Goal: Task Accomplishment & Management: Complete application form

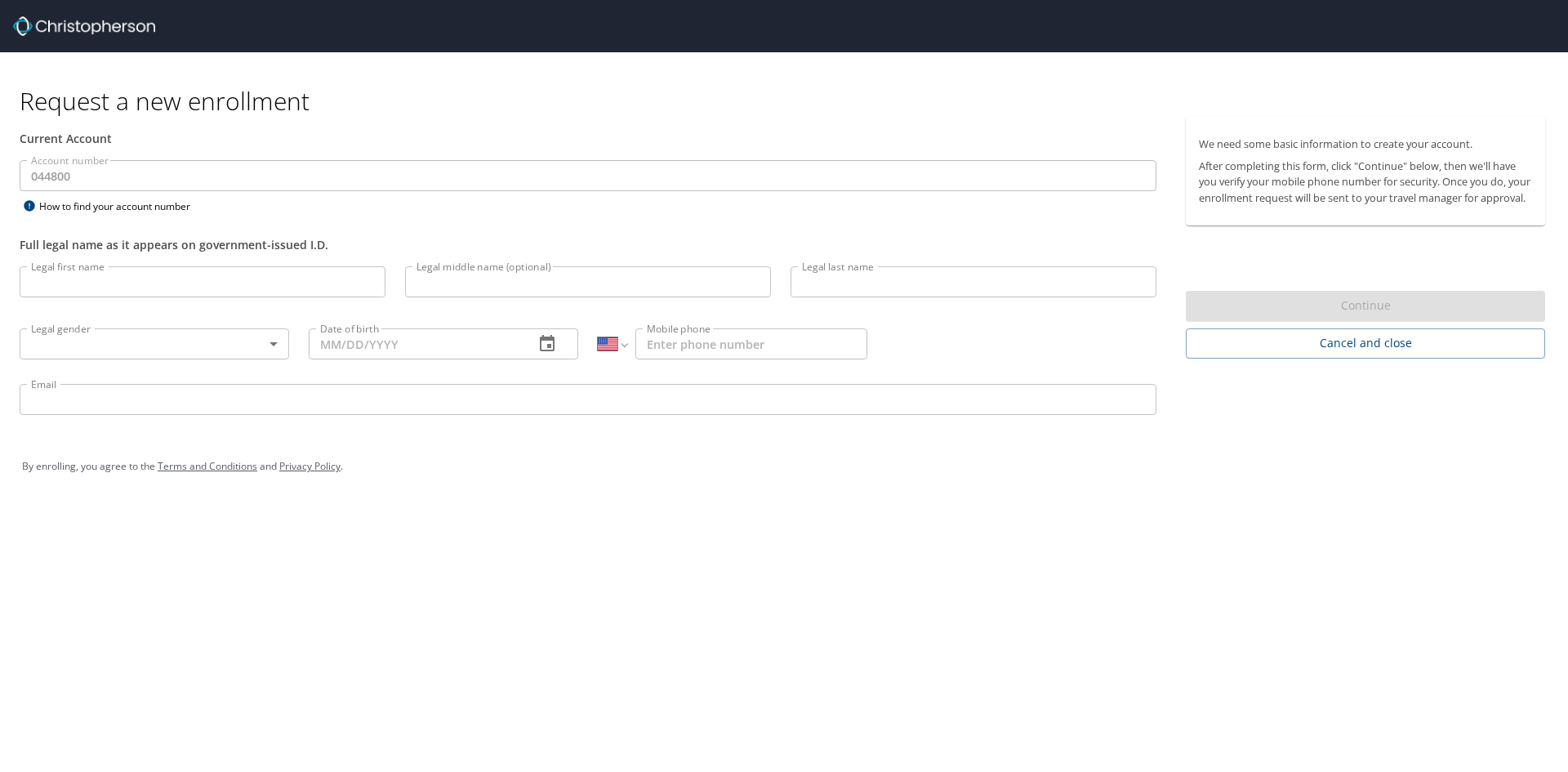
select select "US"
click at [110, 276] on input "Legal first name" at bounding box center [203, 281] width 366 height 31
type input "[PERSON_NAME]"
type input "E"
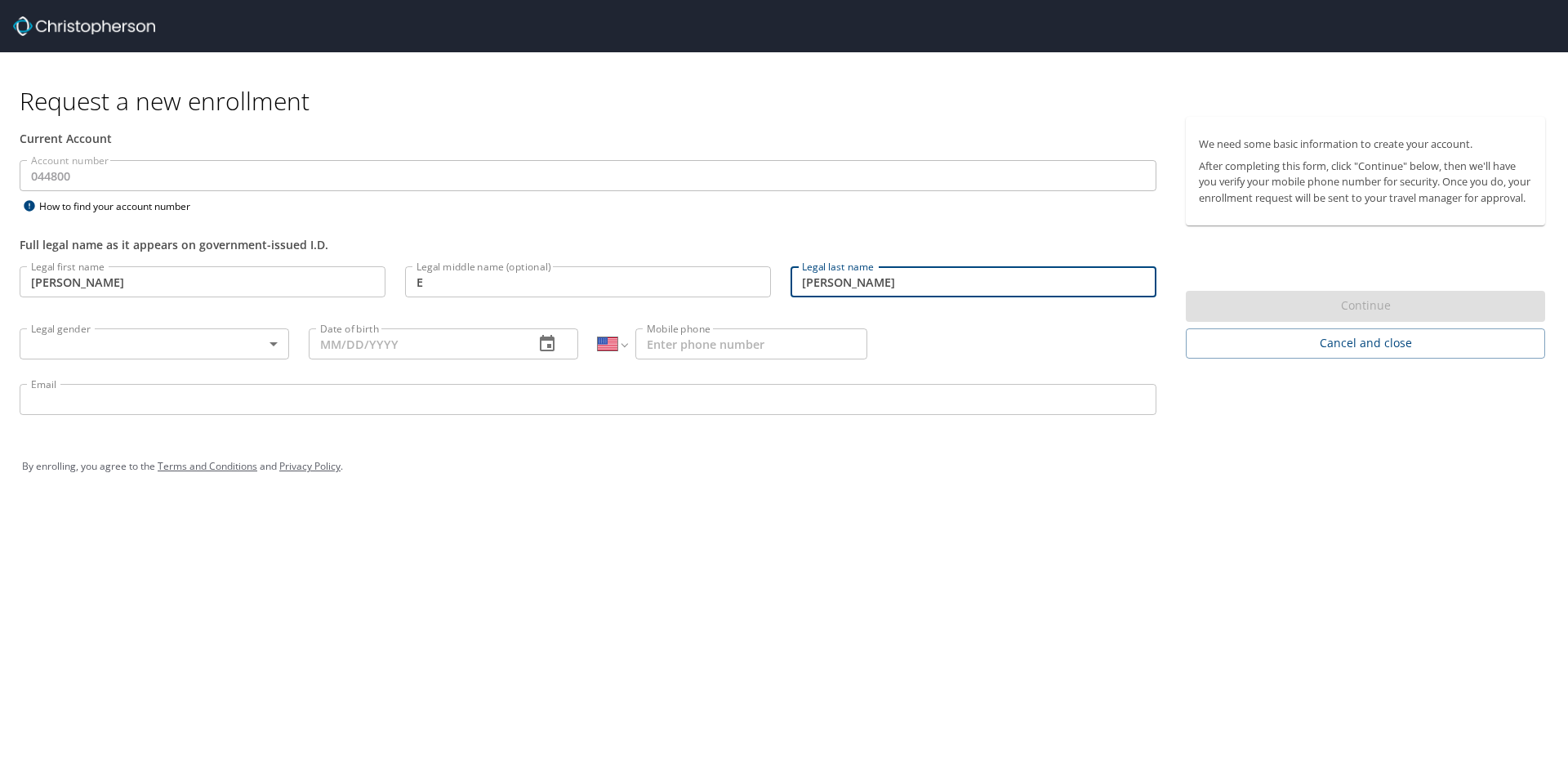
type input "[PERSON_NAME]"
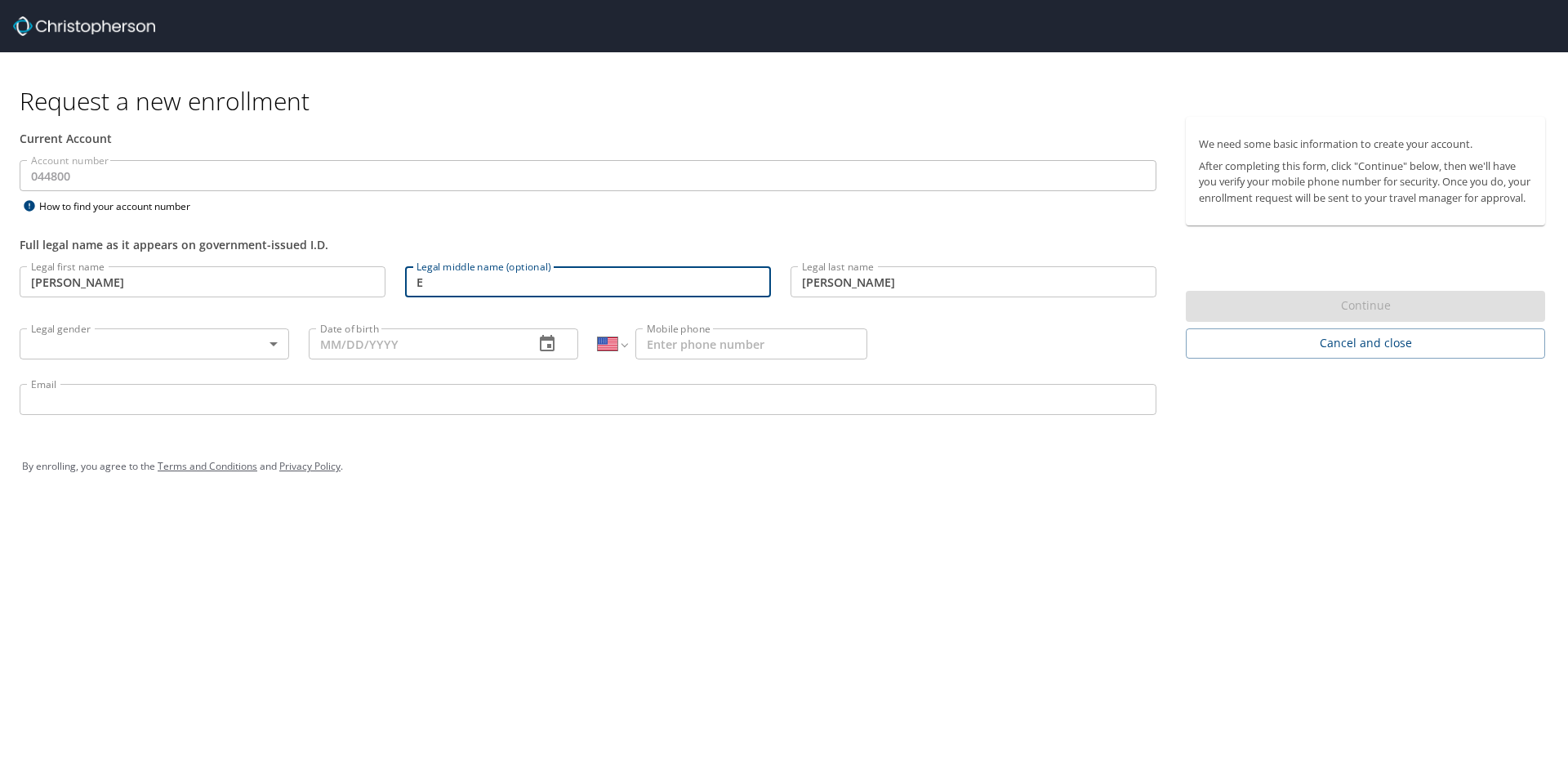
click at [437, 278] on input "E" at bounding box center [588, 281] width 366 height 31
type input "[PERSON_NAME]"
click at [129, 350] on body "Request a new enrollment Current Account Account number 044800 Account number H…" at bounding box center [784, 386] width 1568 height 772
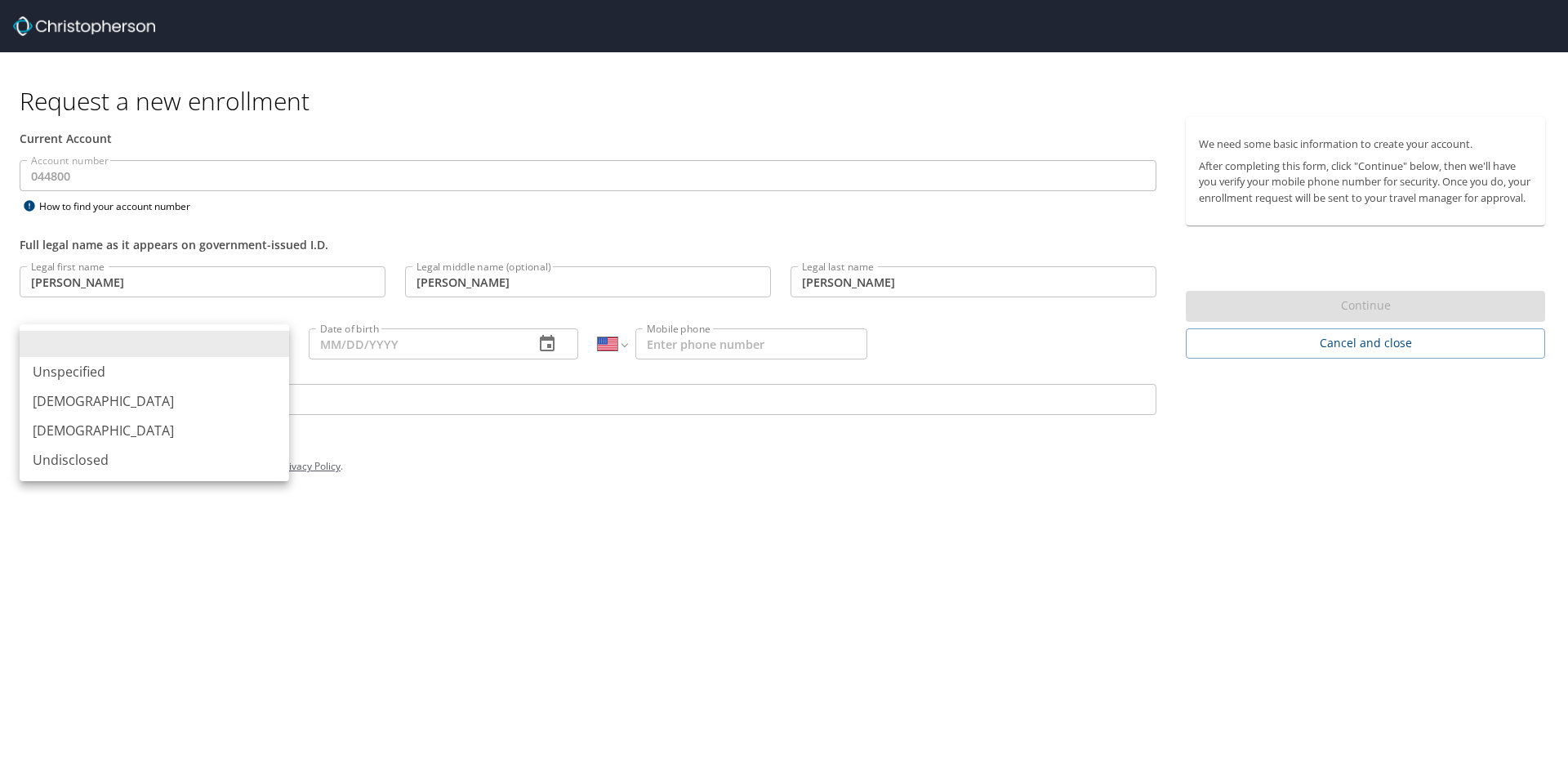
click at [106, 436] on li "[DEMOGRAPHIC_DATA]" at bounding box center [155, 430] width 270 height 29
type input "[DEMOGRAPHIC_DATA]"
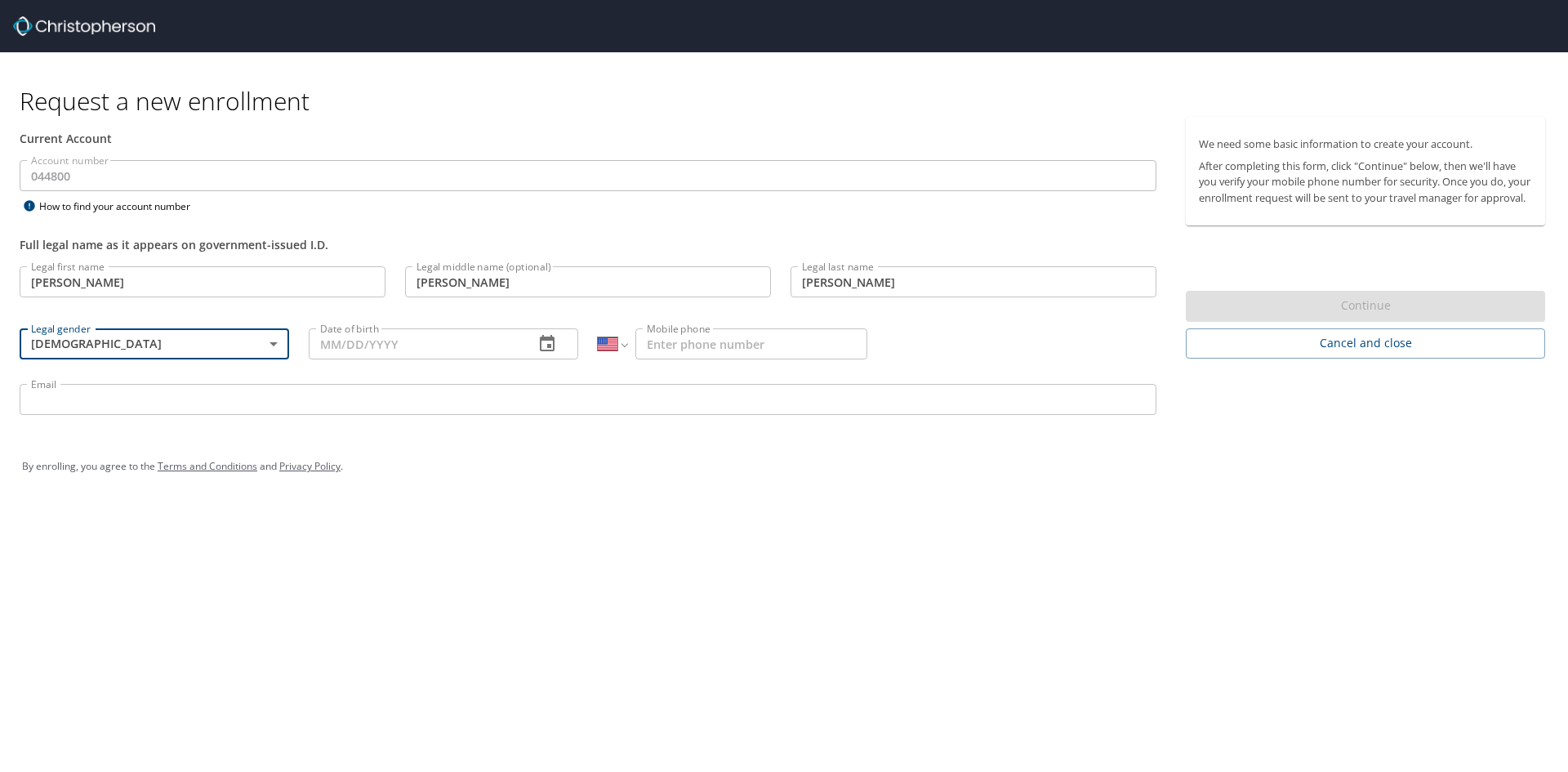
click at [332, 351] on input "Date of birth" at bounding box center [414, 343] width 212 height 31
type input "[DATE]"
type input "[PHONE_NUMBER]"
click at [216, 408] on input "Email" at bounding box center [588, 399] width 1137 height 31
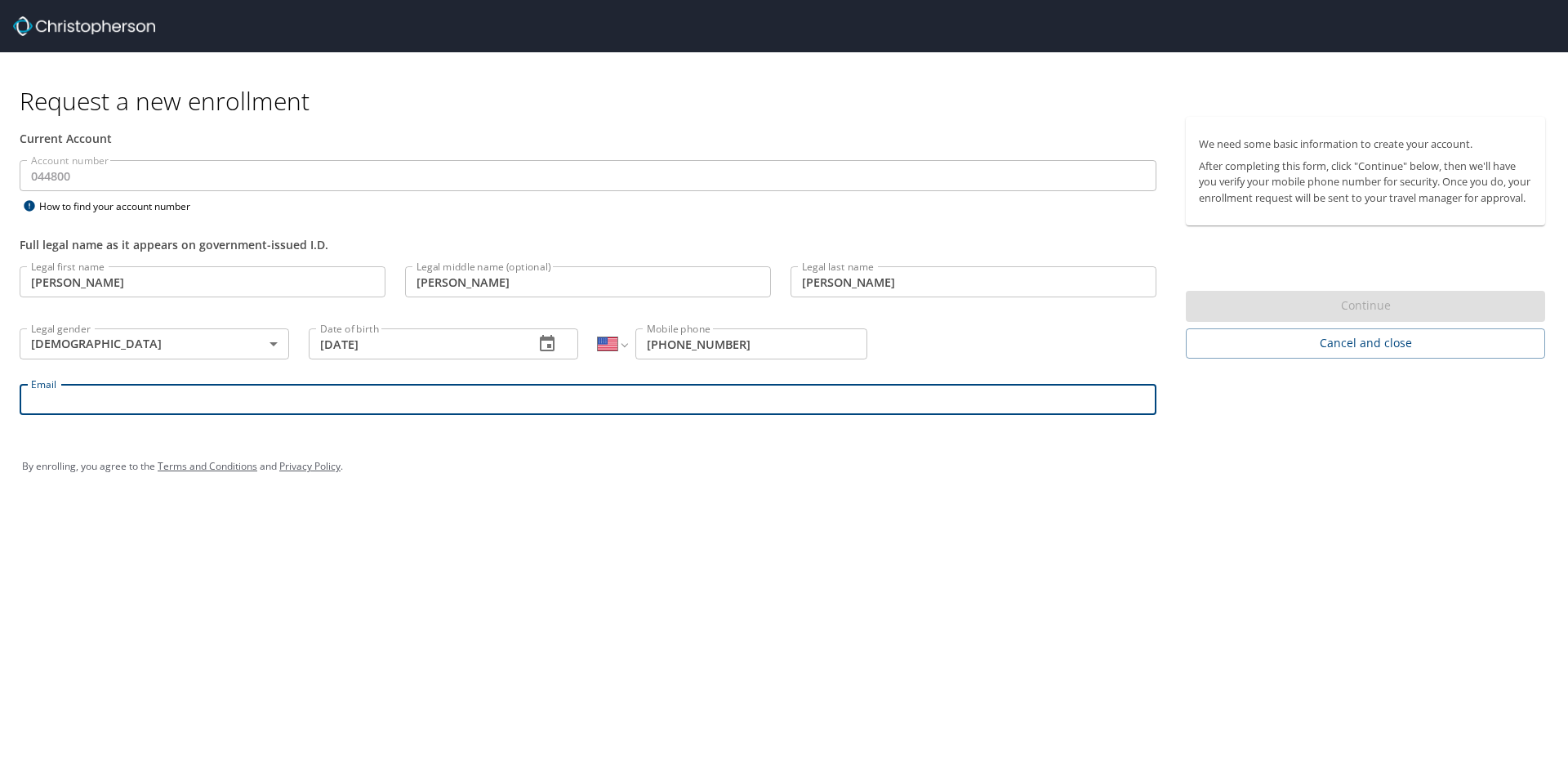
type input "[EMAIL_ADDRESS][DOMAIN_NAME]"
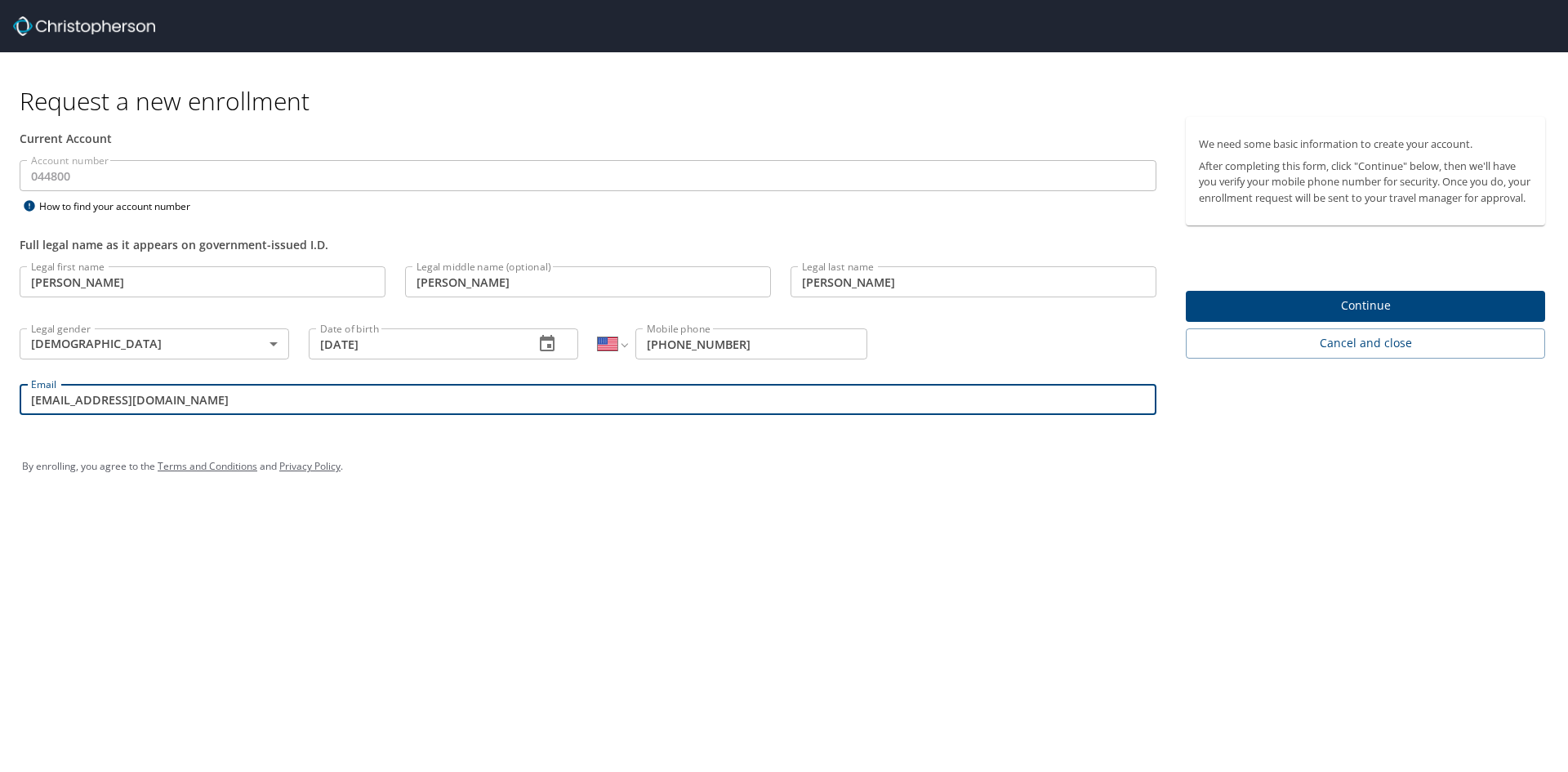
click at [1259, 316] on span "Continue" at bounding box center [1365, 306] width 333 height 21
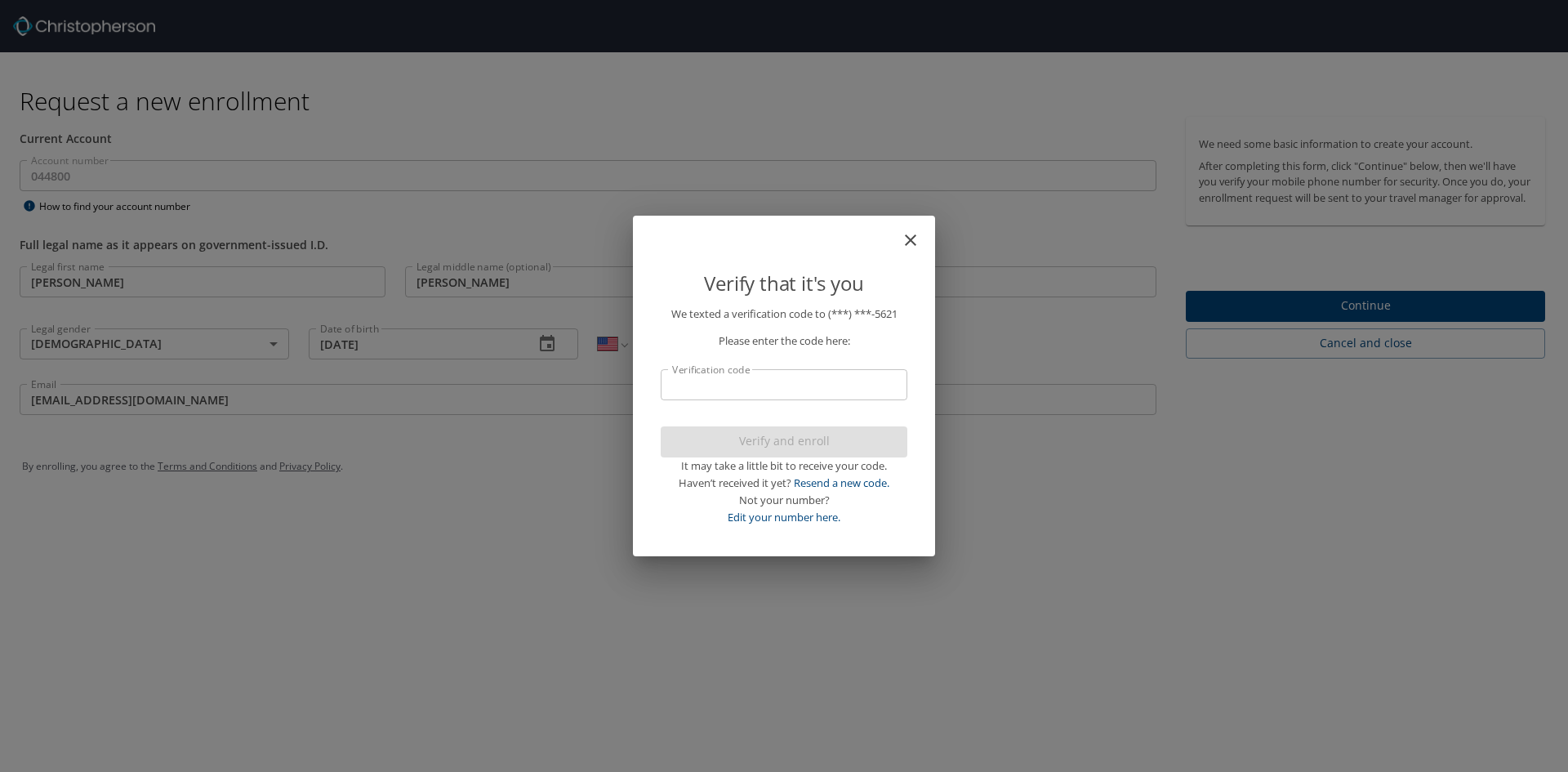
click at [781, 387] on input "Verification code" at bounding box center [784, 384] width 246 height 31
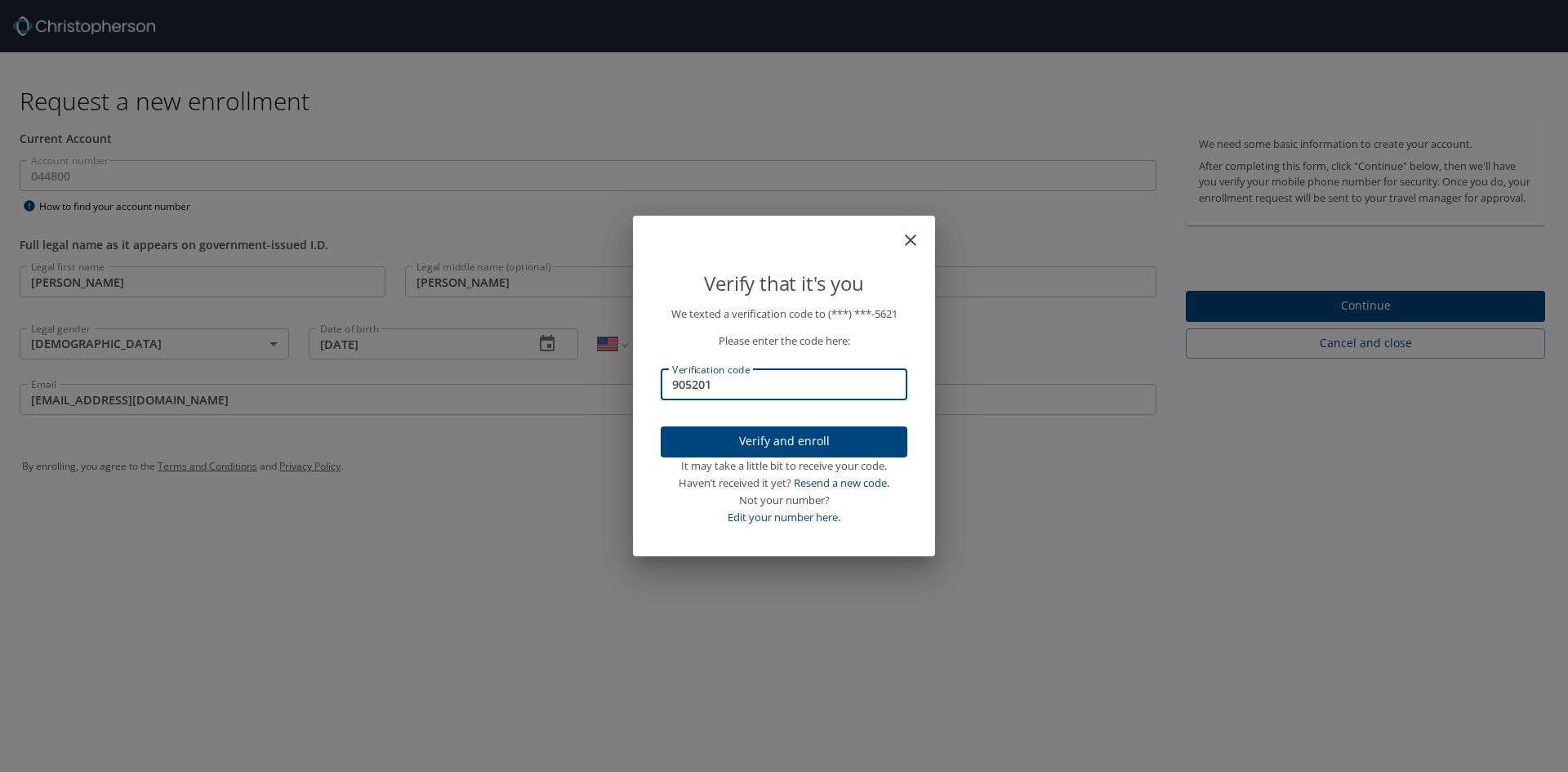
type input "905201"
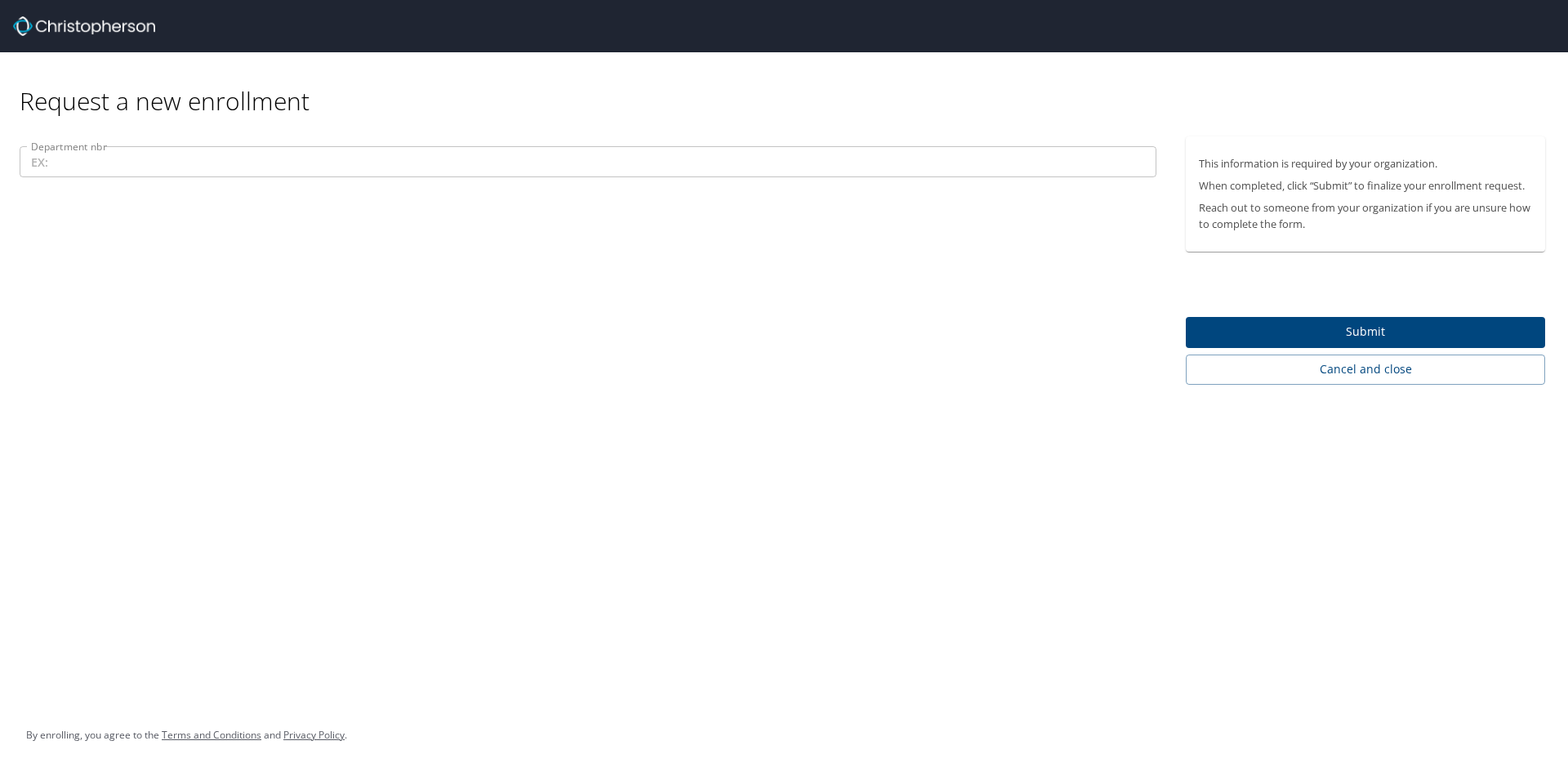
click at [140, 167] on input "Department nbr" at bounding box center [588, 162] width 1137 height 31
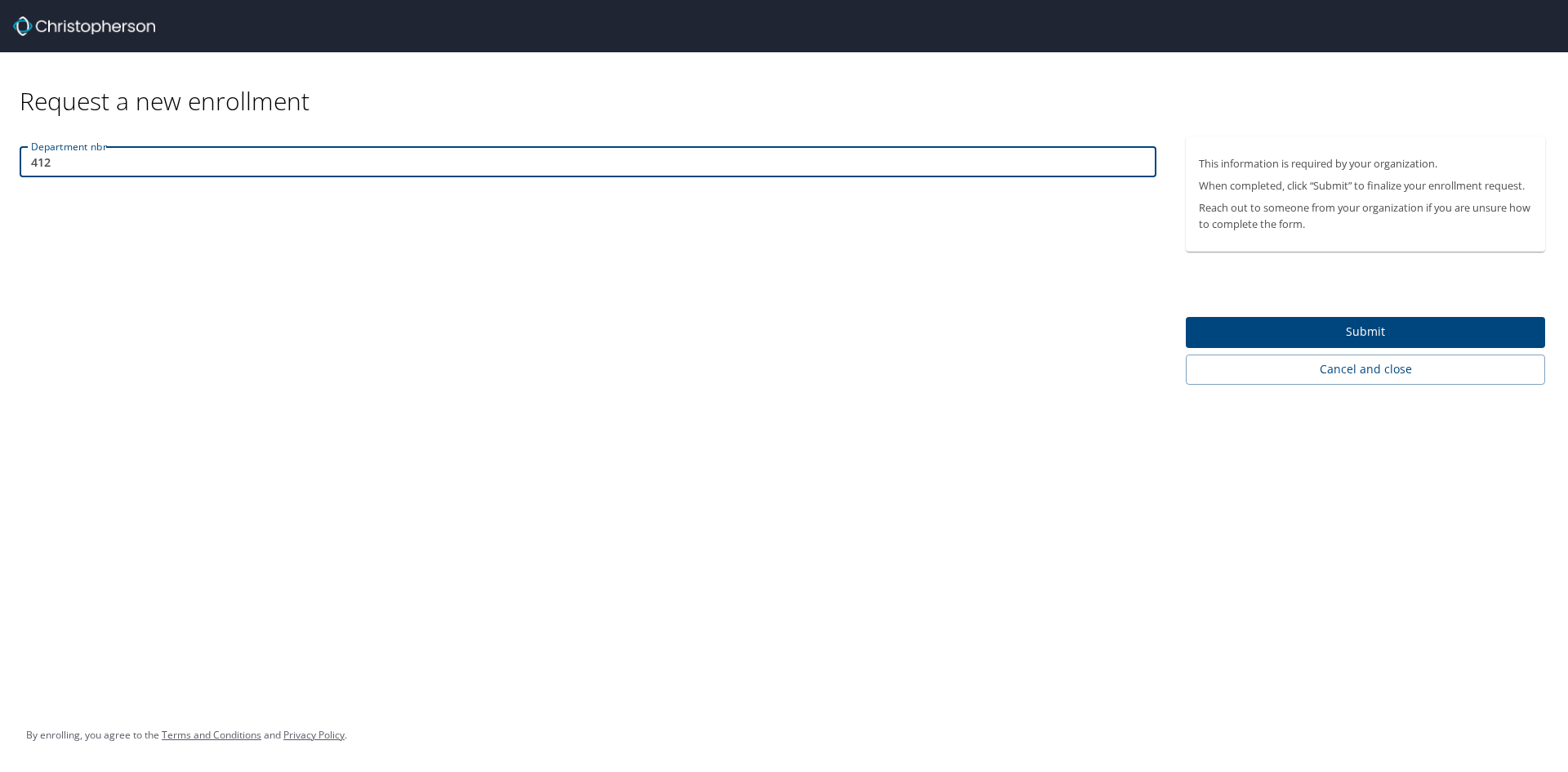
type input "412"
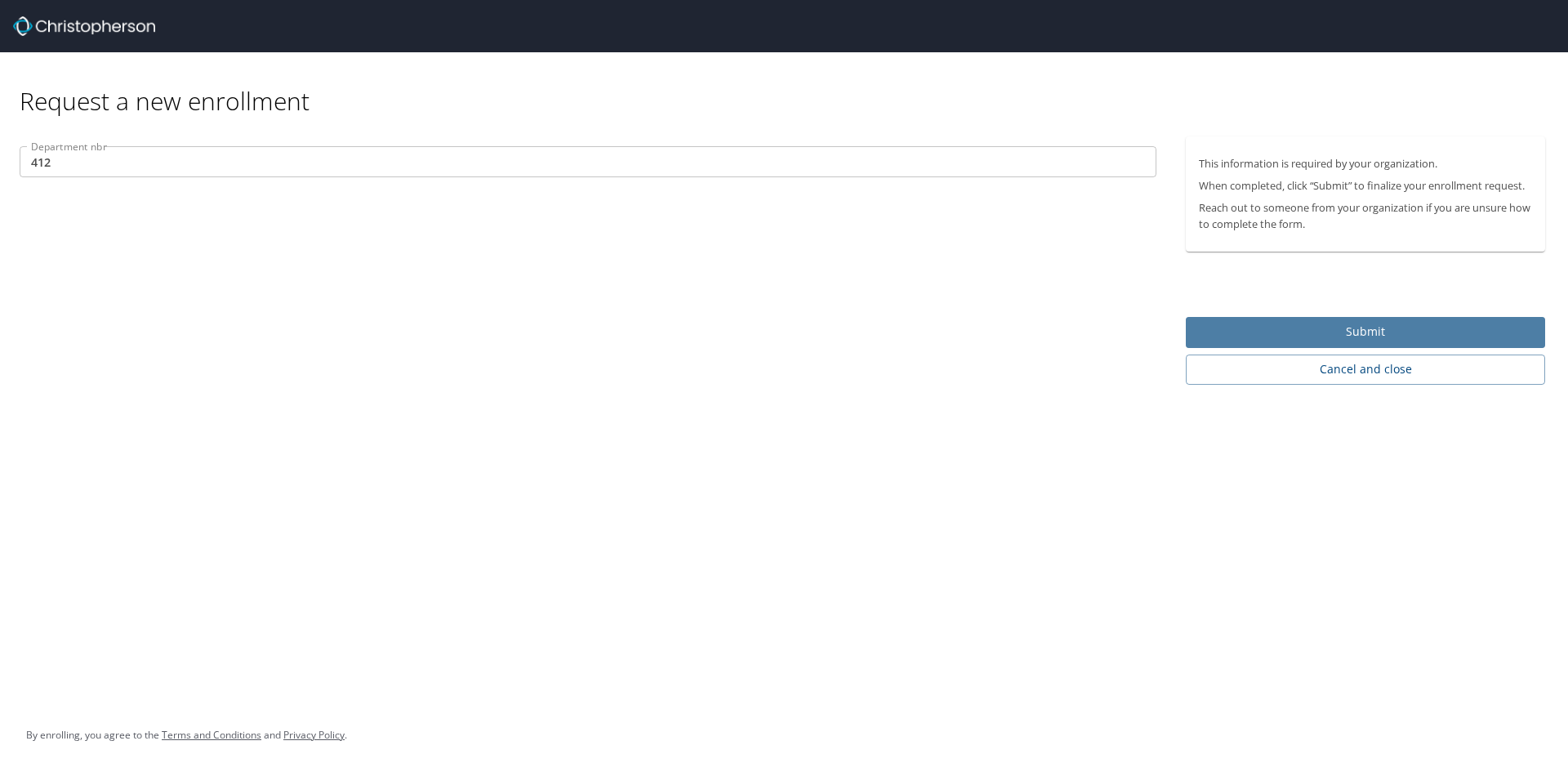
click at [1273, 325] on span "Submit" at bounding box center [1365, 332] width 333 height 21
